Goal: Check status: Check status

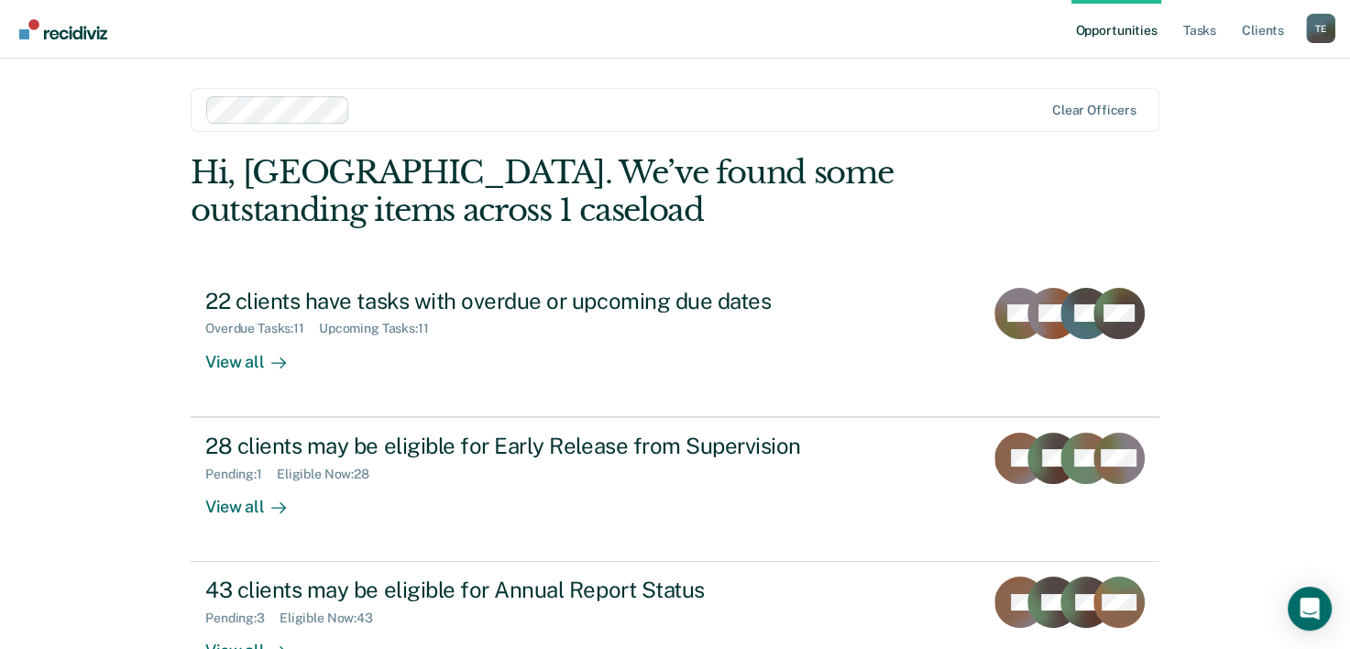
scroll to position [56, 0]
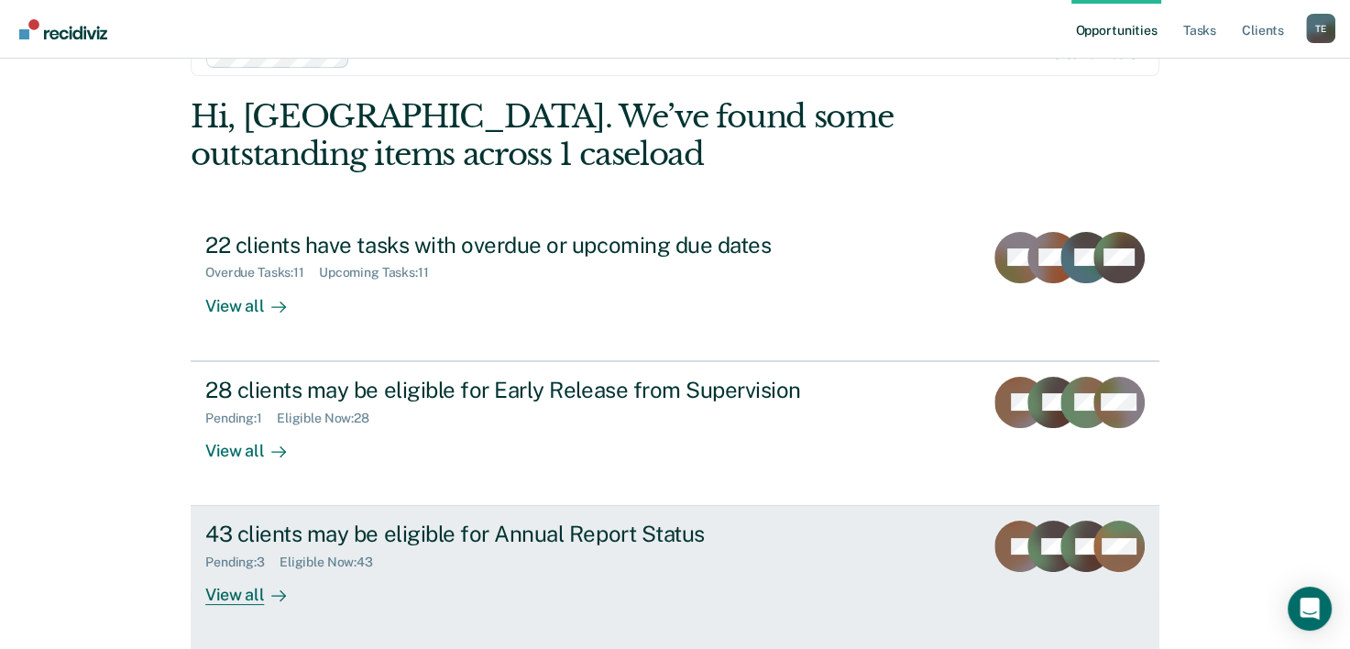
click at [499, 532] on div "43 clients may be eligible for Annual Report Status" at bounding box center [526, 534] width 643 height 27
